Goal: Find contact information: Find contact information

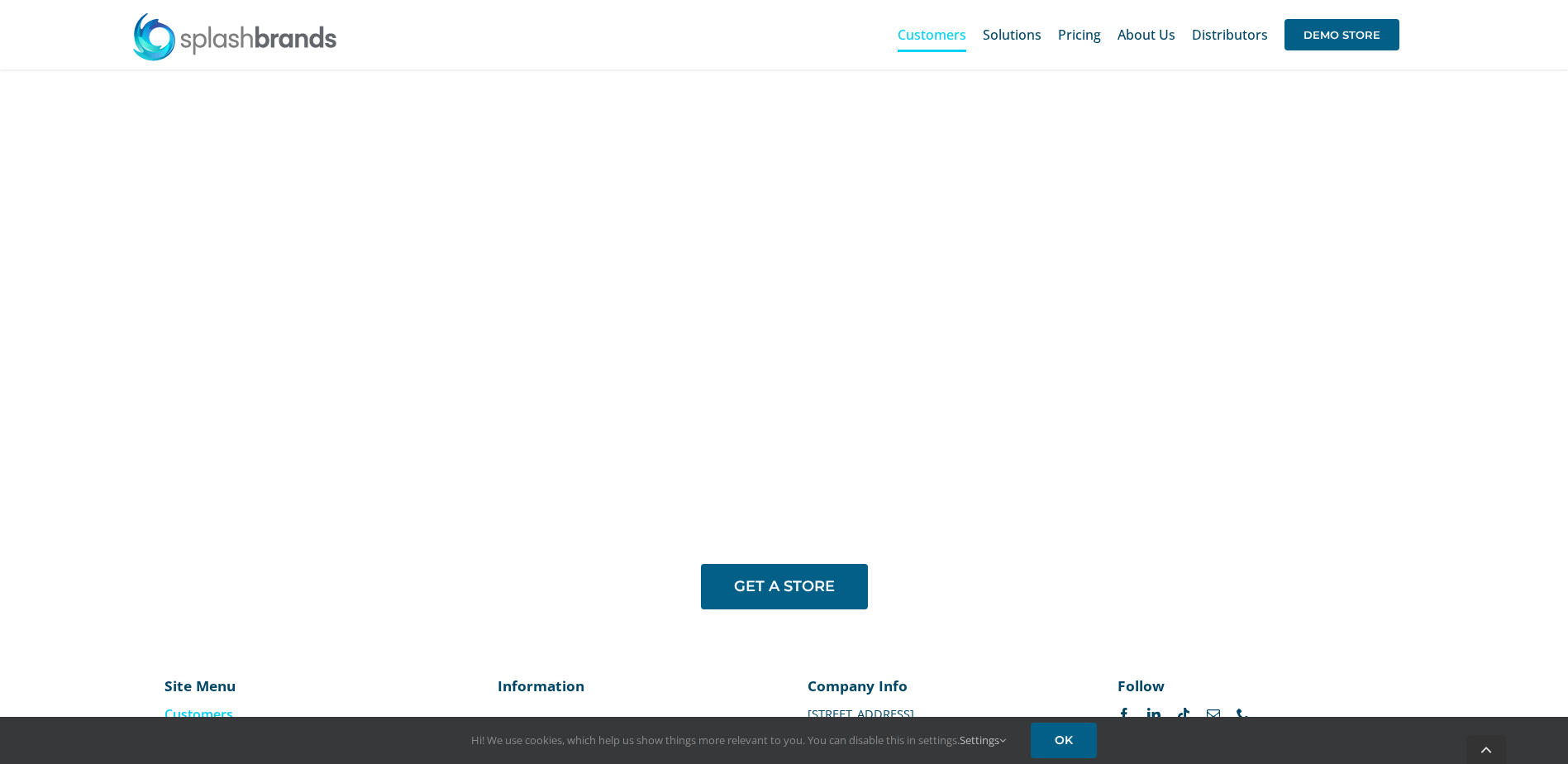
scroll to position [1366, 0]
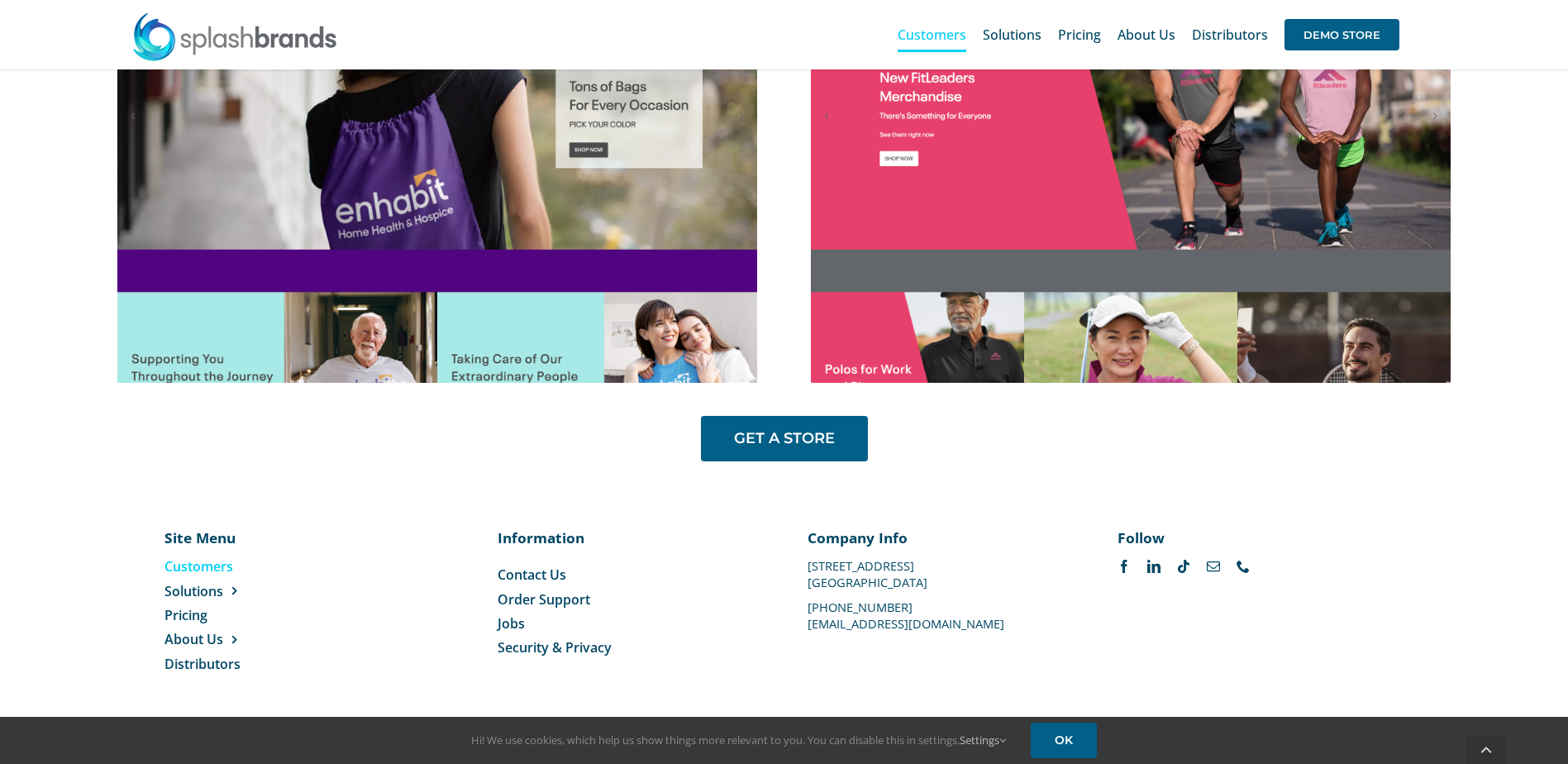
click at [546, 573] on span "Contact Us" at bounding box center [532, 574] width 69 height 18
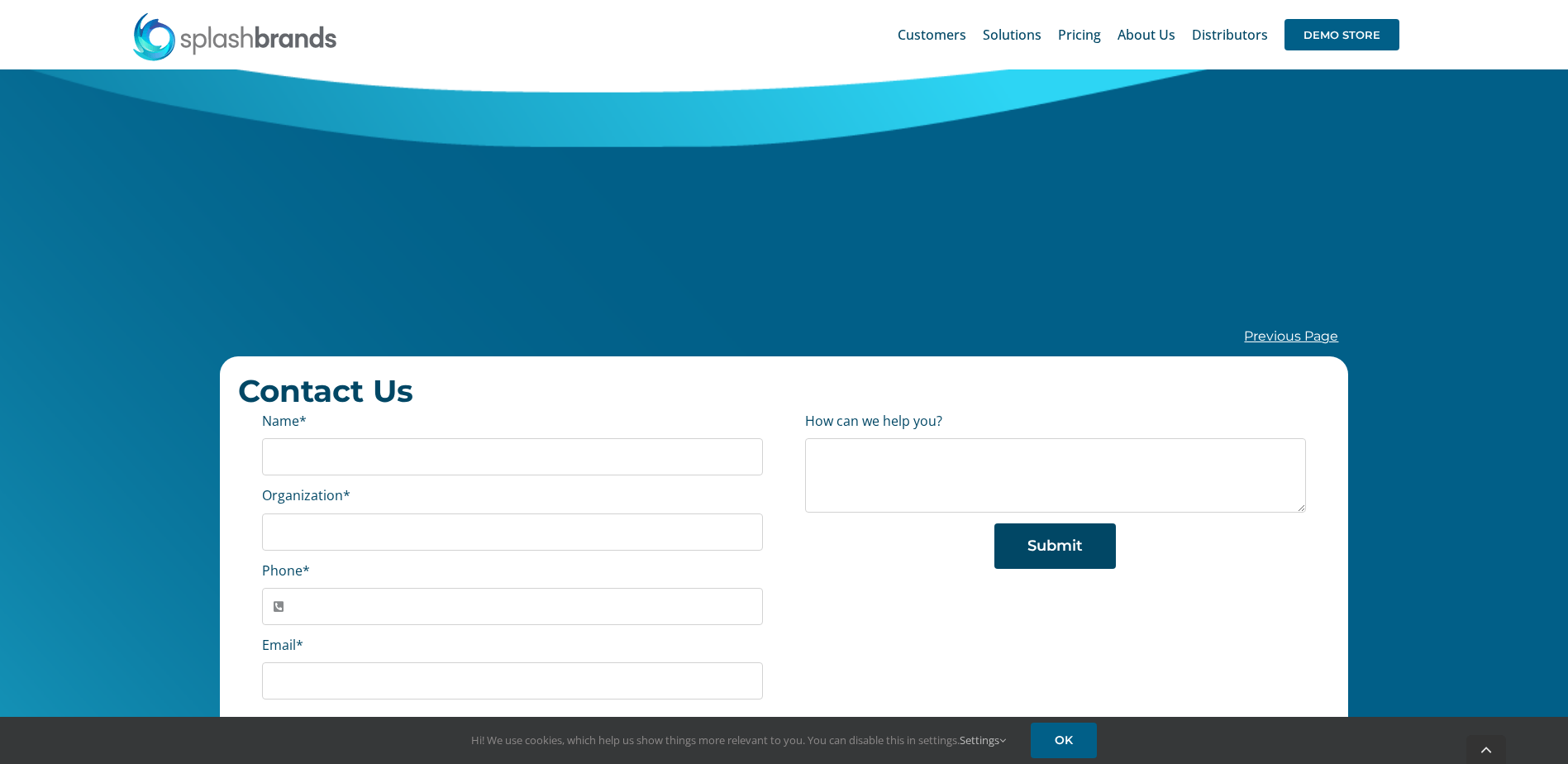
scroll to position [248, 0]
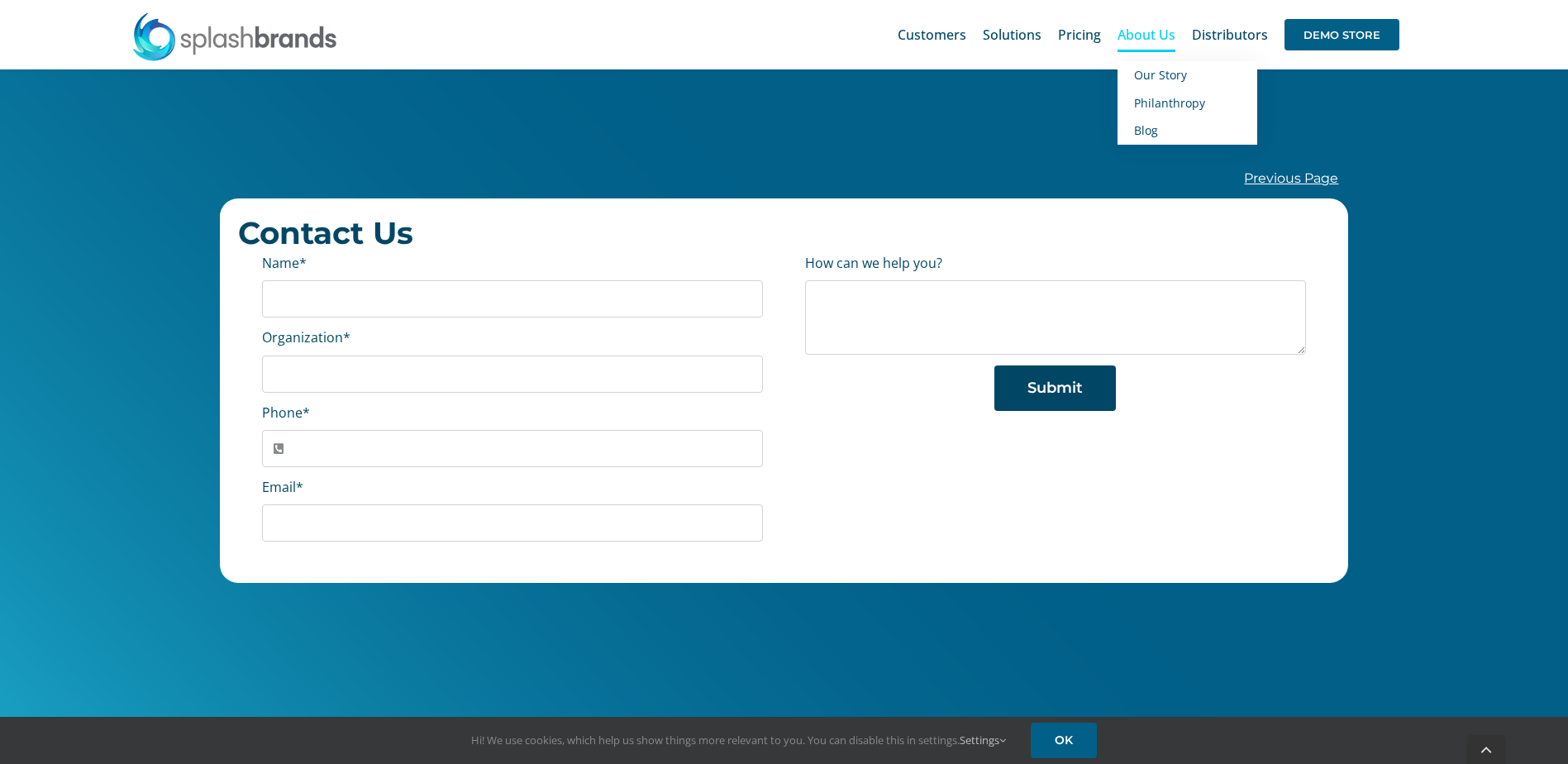
click at [1168, 39] on span "About Us" at bounding box center [1147, 34] width 58 height 13
click at [1153, 28] on span "About Us" at bounding box center [1147, 34] width 58 height 13
click at [1149, 35] on span "About Us" at bounding box center [1147, 34] width 58 height 13
click at [1160, 38] on span "About Us" at bounding box center [1147, 34] width 58 height 13
